Goal: Information Seeking & Learning: Learn about a topic

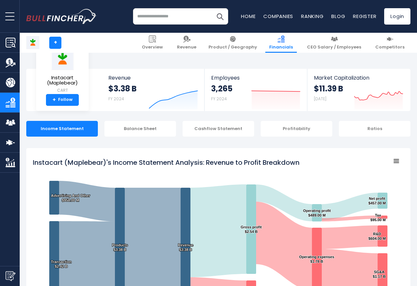
scroll to position [355, 0]
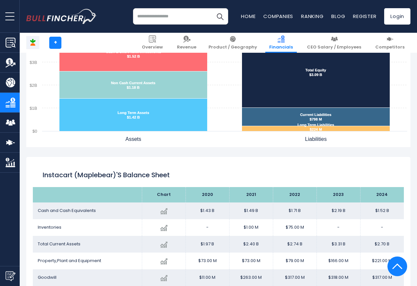
scroll to position [788, 0]
